Goal: Transaction & Acquisition: Purchase product/service

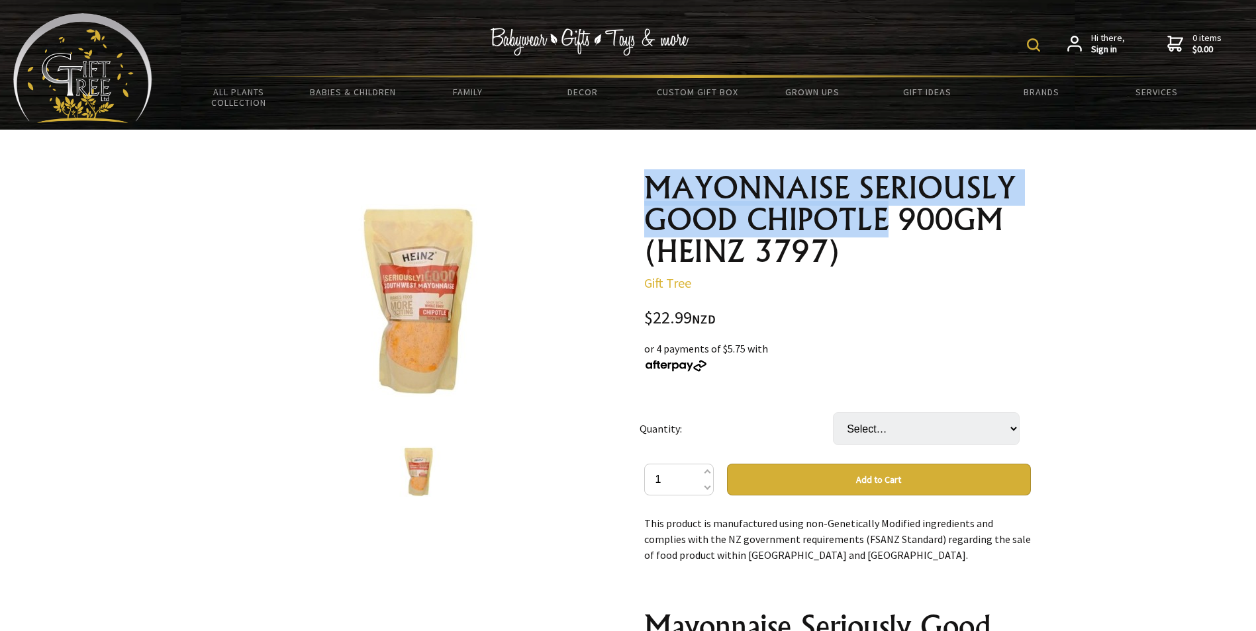
drag, startPoint x: 644, startPoint y: 175, endPoint x: 885, endPoint y: 220, distance: 245.0
click at [885, 220] on h1 "MAYONNAISE SERIOUSLY GOOD CHIPOTLE 900GM (HEINZ 3797)" at bounding box center [837, 219] width 387 height 95
copy h1 "MAYONNAISE SERIOUSLY GOOD CHIPOTLE"
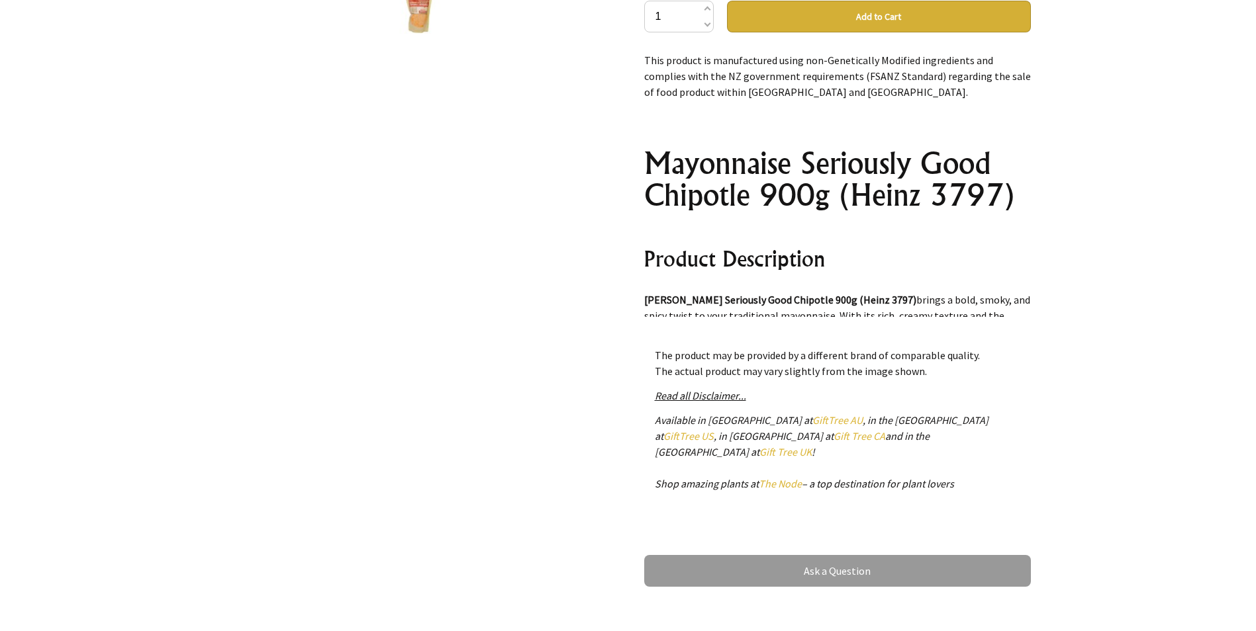
scroll to position [66, 0]
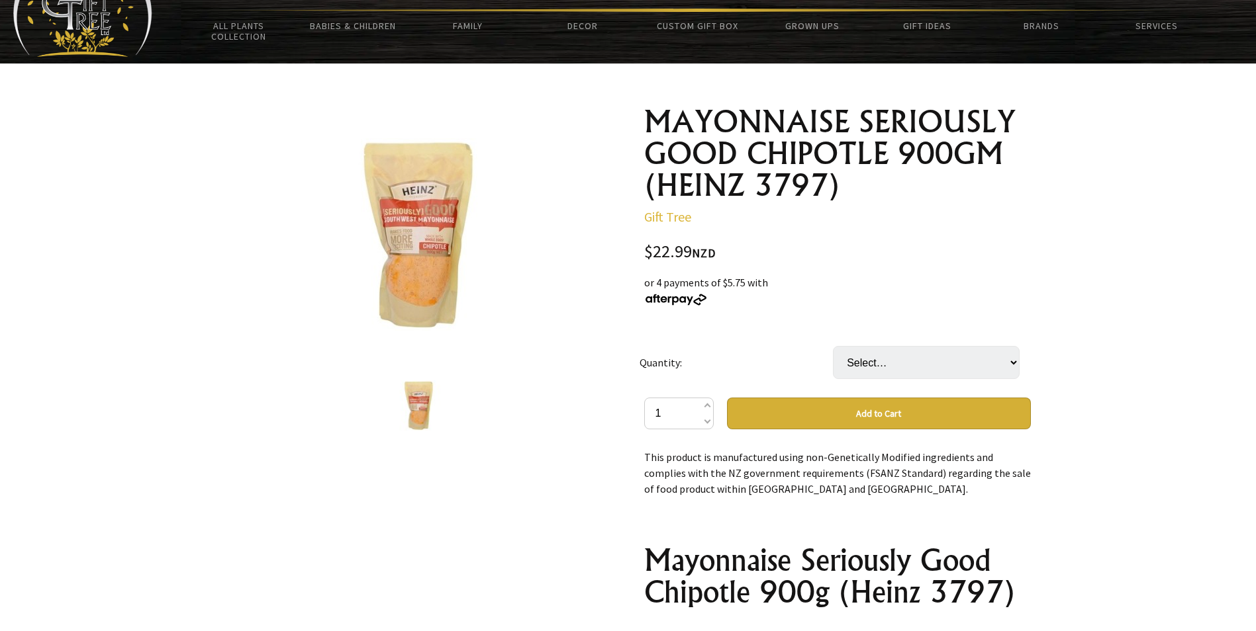
click at [404, 259] on img at bounding box center [419, 234] width 222 height 193
